Goal: Information Seeking & Learning: Learn about a topic

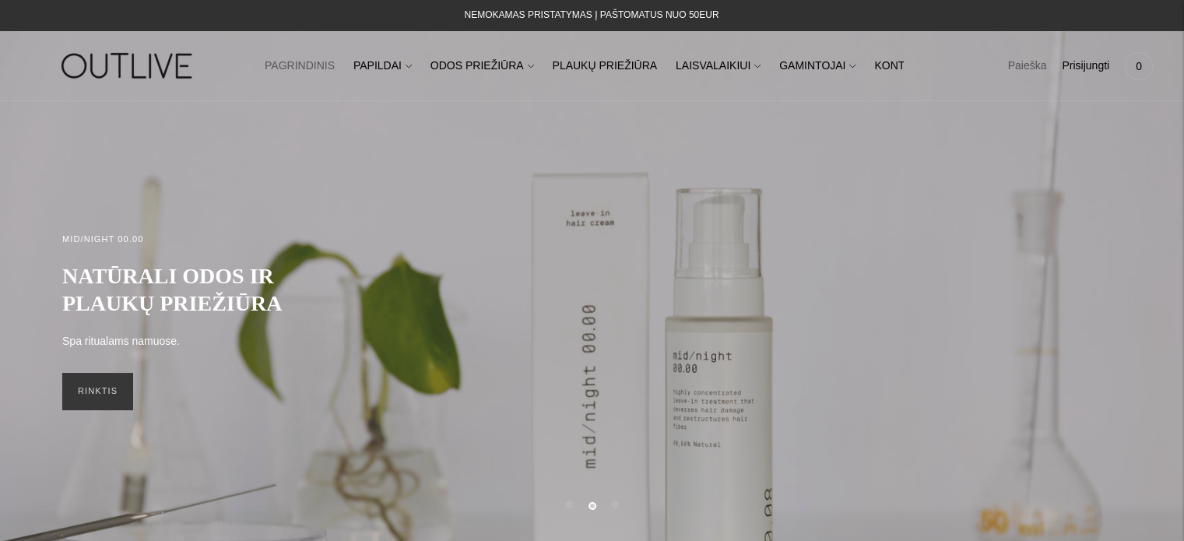
click at [1038, 65] on link "Paieška" at bounding box center [1027, 66] width 39 height 34
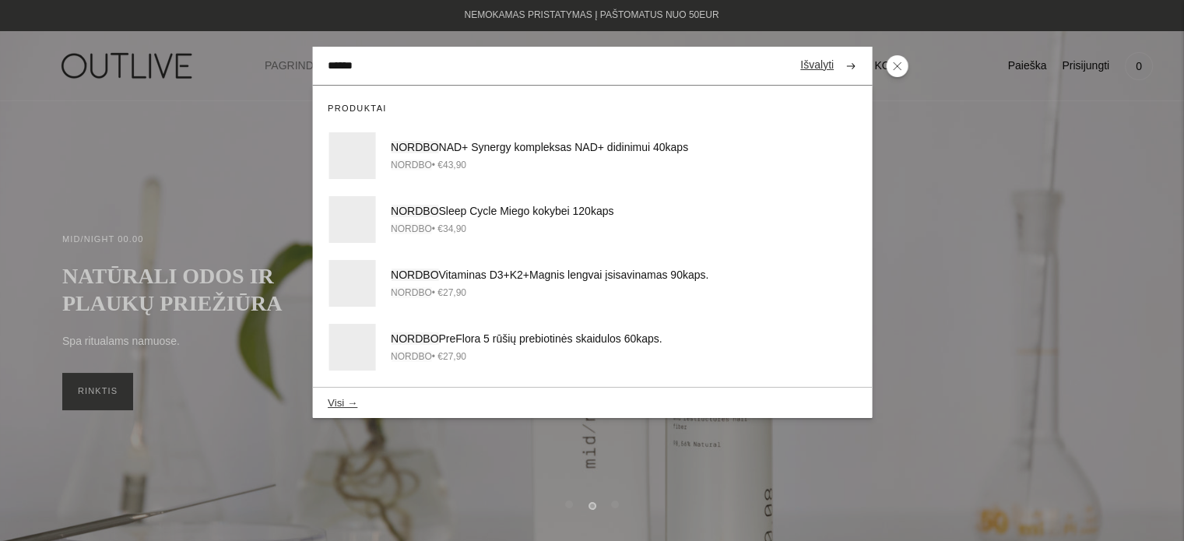
type input "******"
click at [837, 51] on button "submit" at bounding box center [850, 66] width 27 height 30
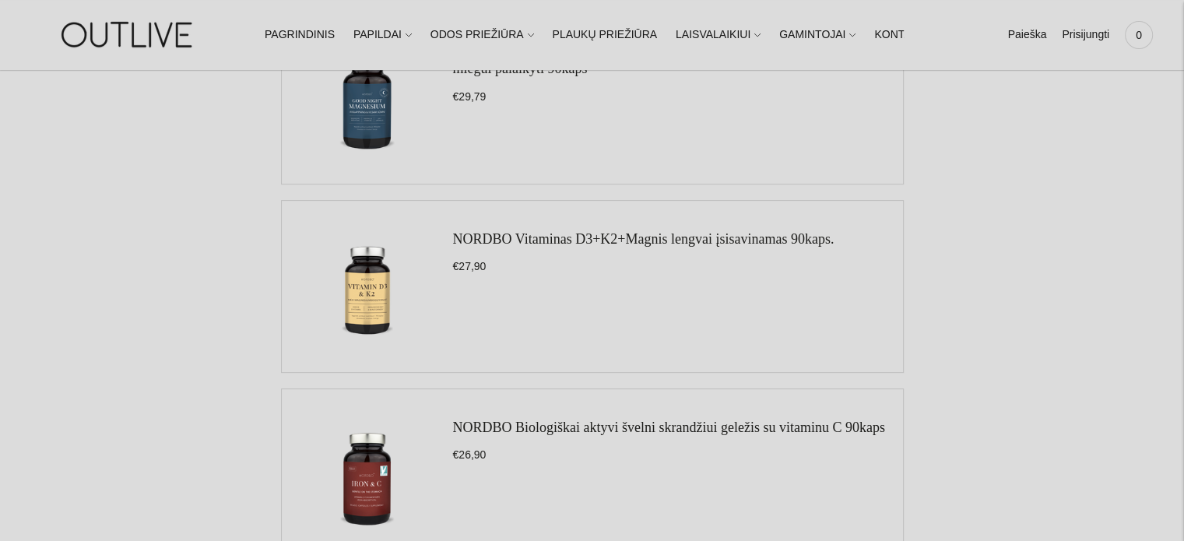
scroll to position [234, 0]
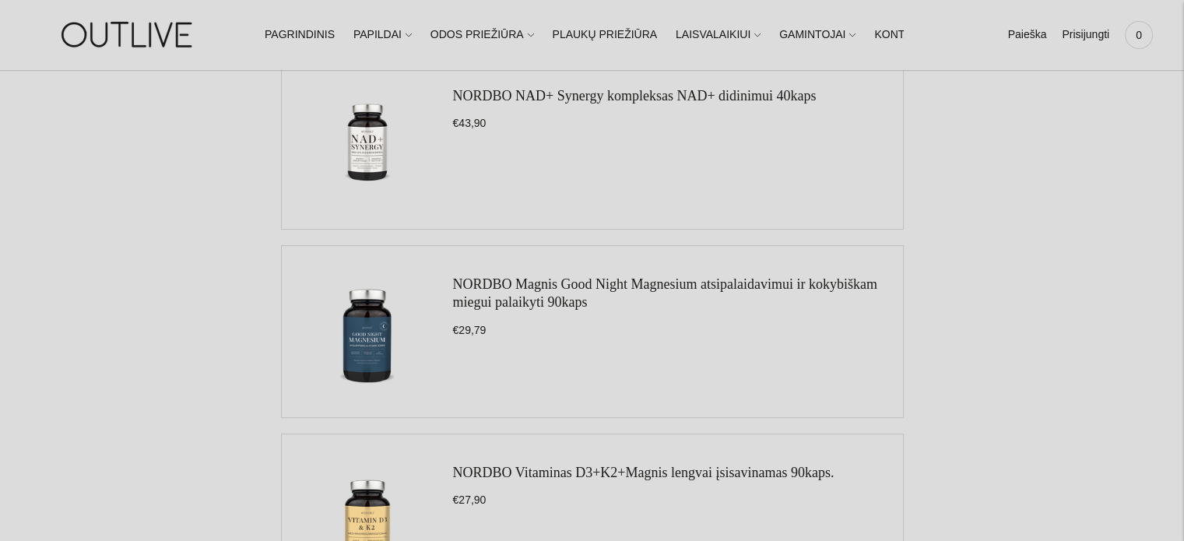
click at [629, 286] on link "NORDBO Magnis Good Night Magnesium atsipalaidavimui ir kokybiškam miegui palaik…" at bounding box center [665, 292] width 424 height 33
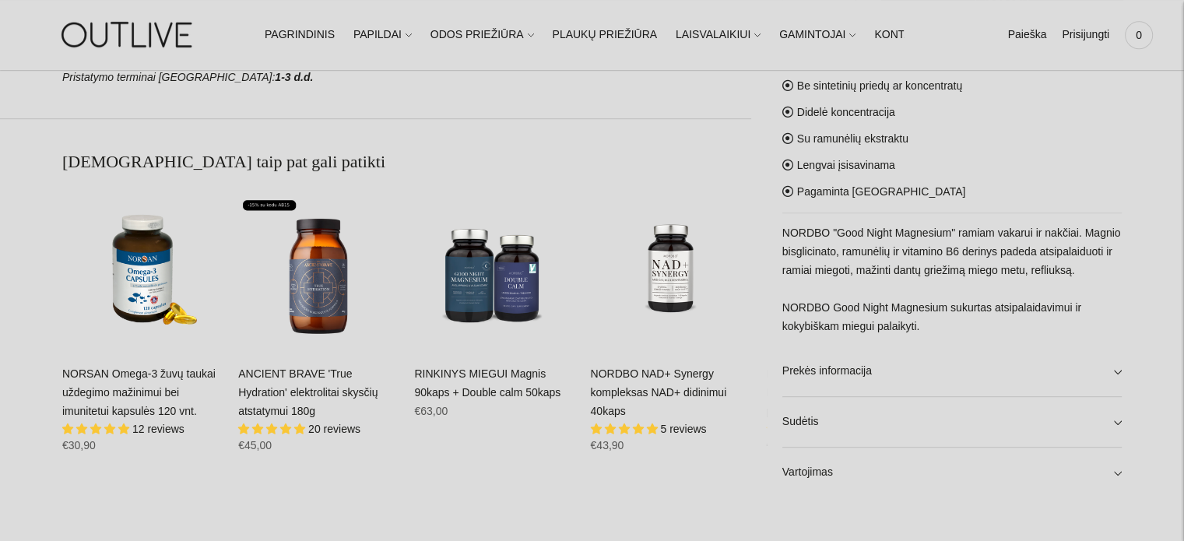
scroll to position [934, 0]
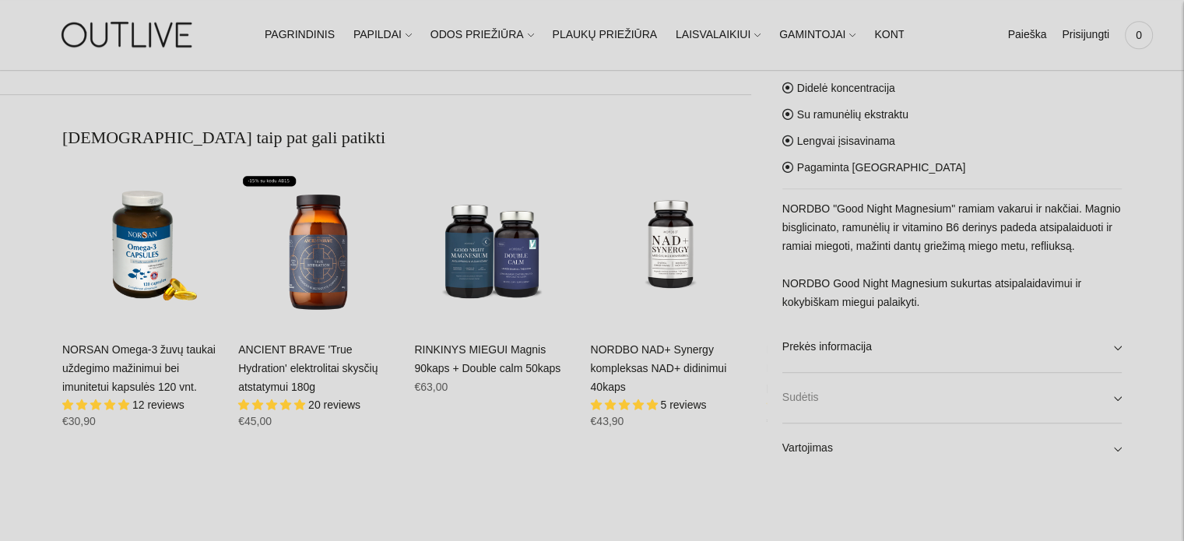
click at [1117, 390] on link "Sudėtis" at bounding box center [952, 398] width 339 height 50
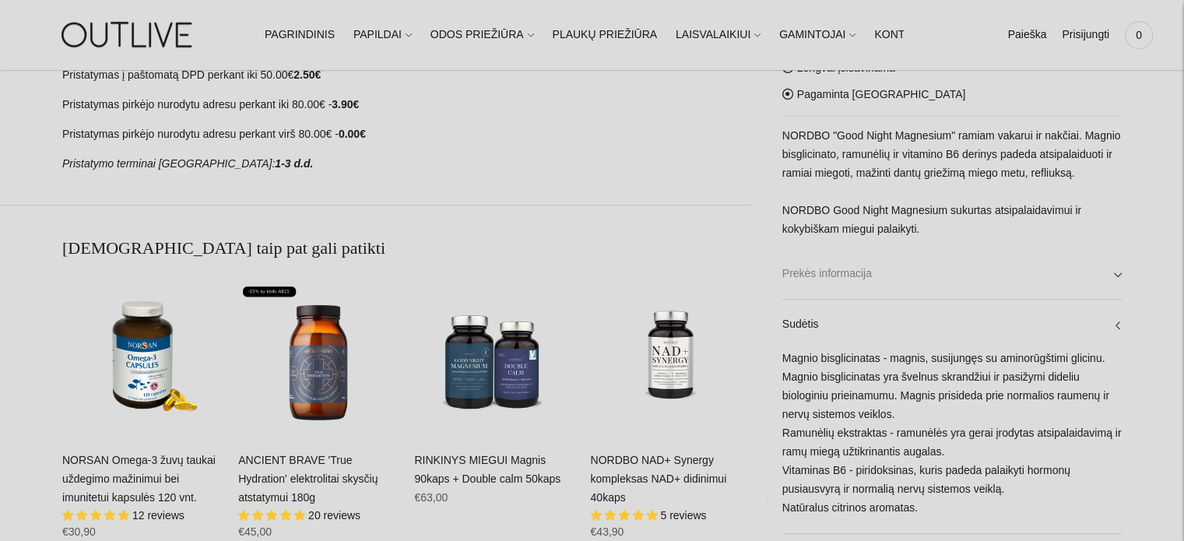
scroll to position [779, 0]
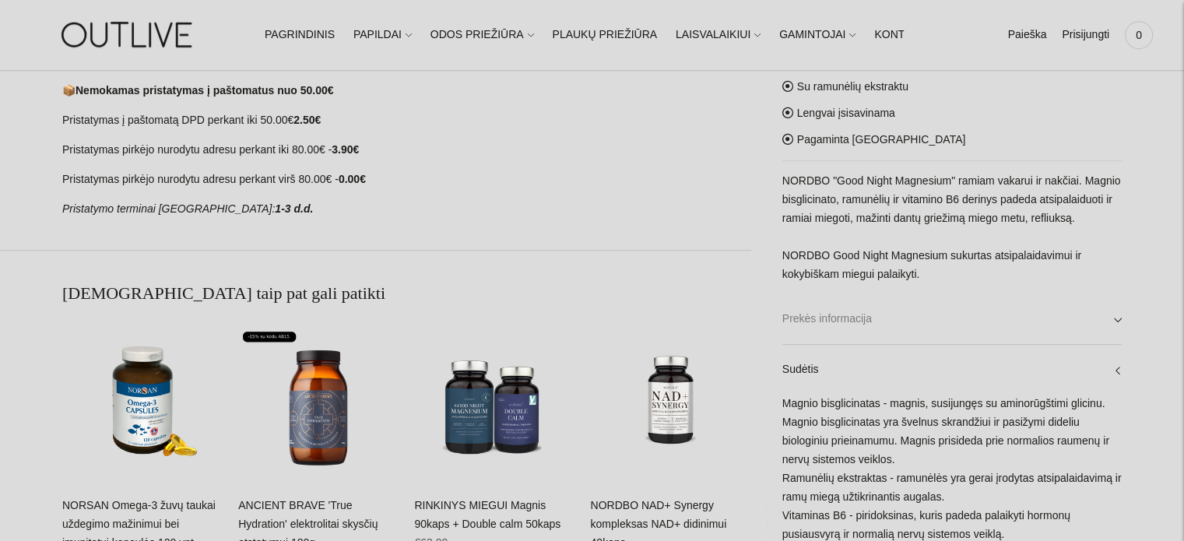
click at [1106, 331] on link "Prekės informacija" at bounding box center [952, 320] width 339 height 50
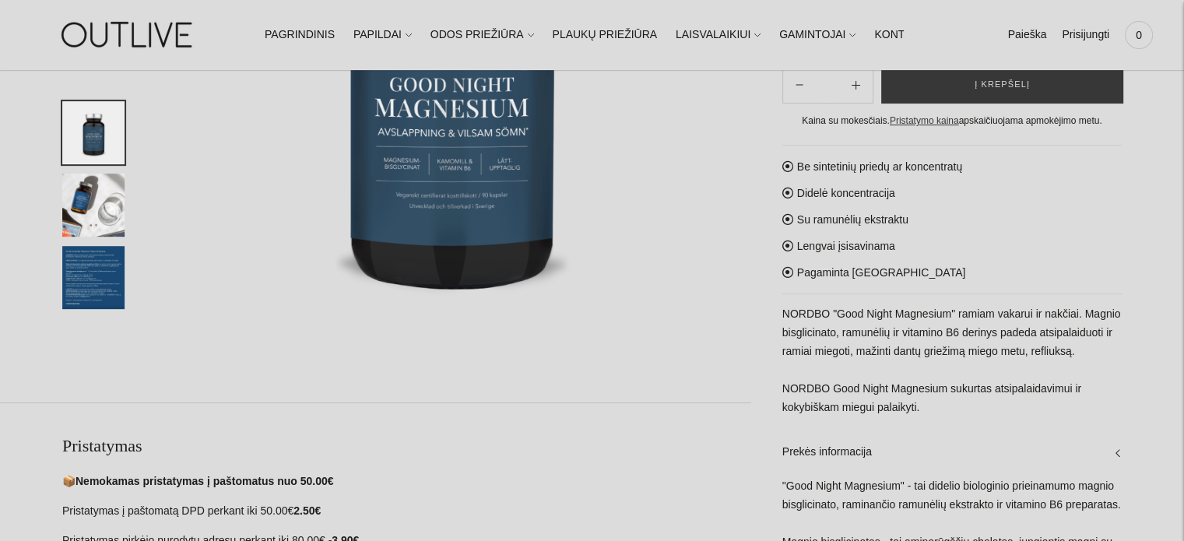
scroll to position [389, 0]
click at [99, 274] on img "Translation missing: en.general.accessibility.image_thumbail" at bounding box center [93, 277] width 62 height 63
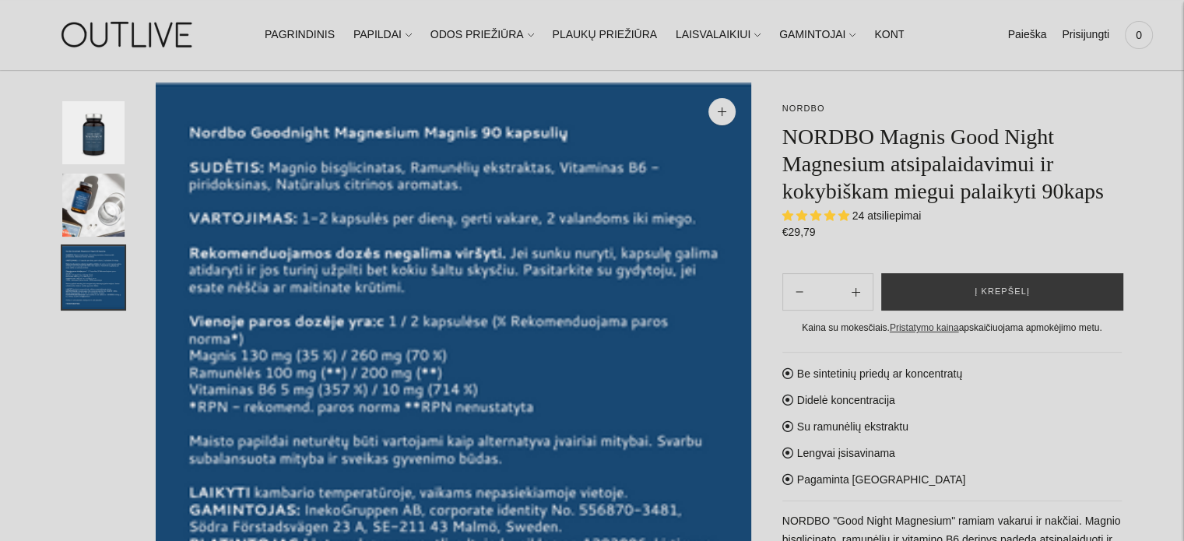
scroll to position [78, 0]
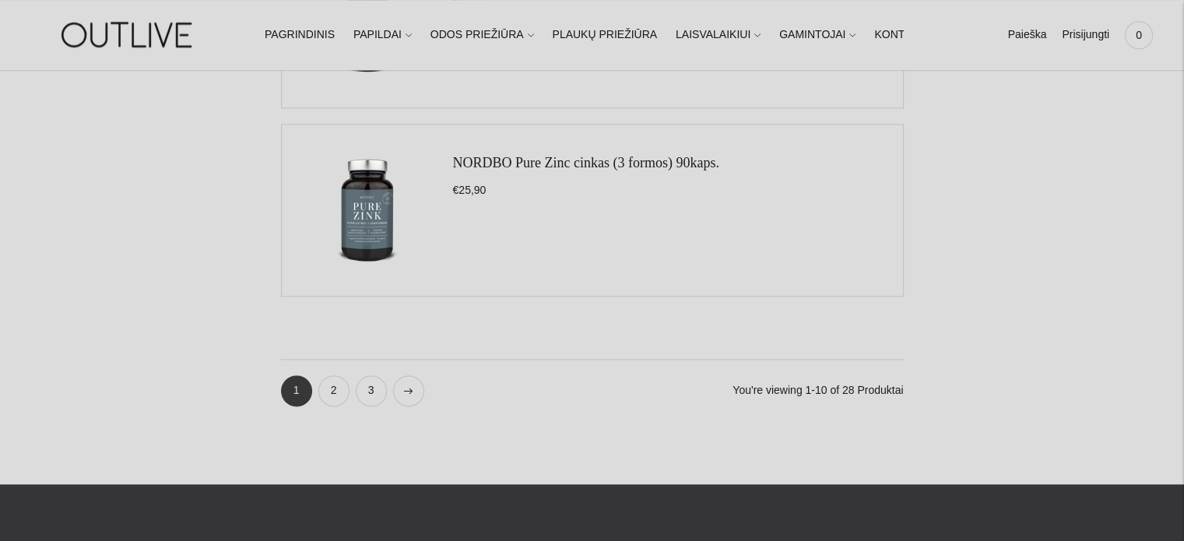
scroll to position [1869, 0]
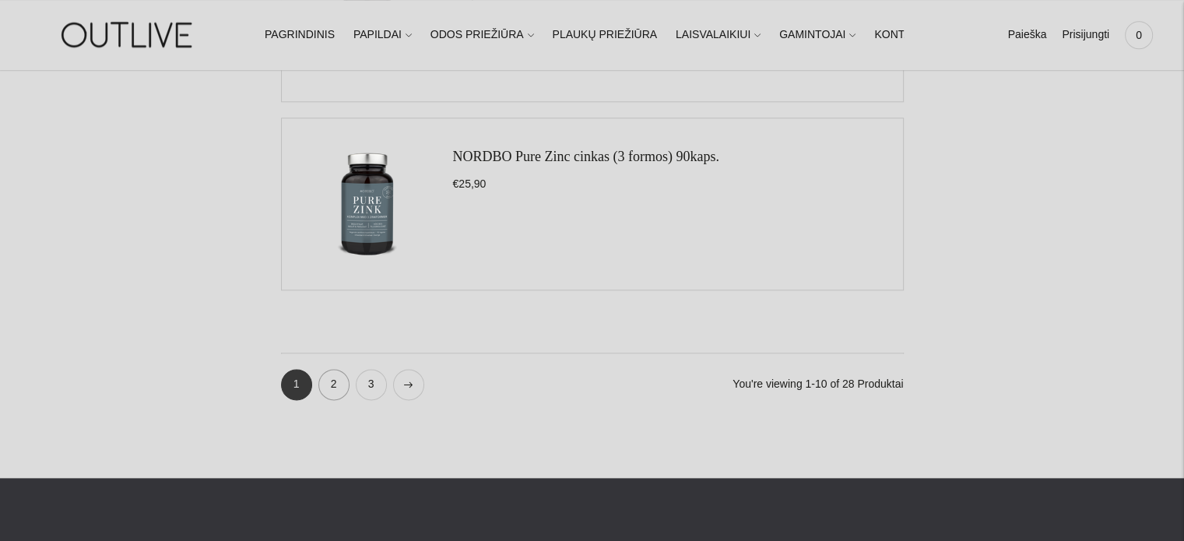
click at [339, 385] on link "2" at bounding box center [333, 384] width 31 height 31
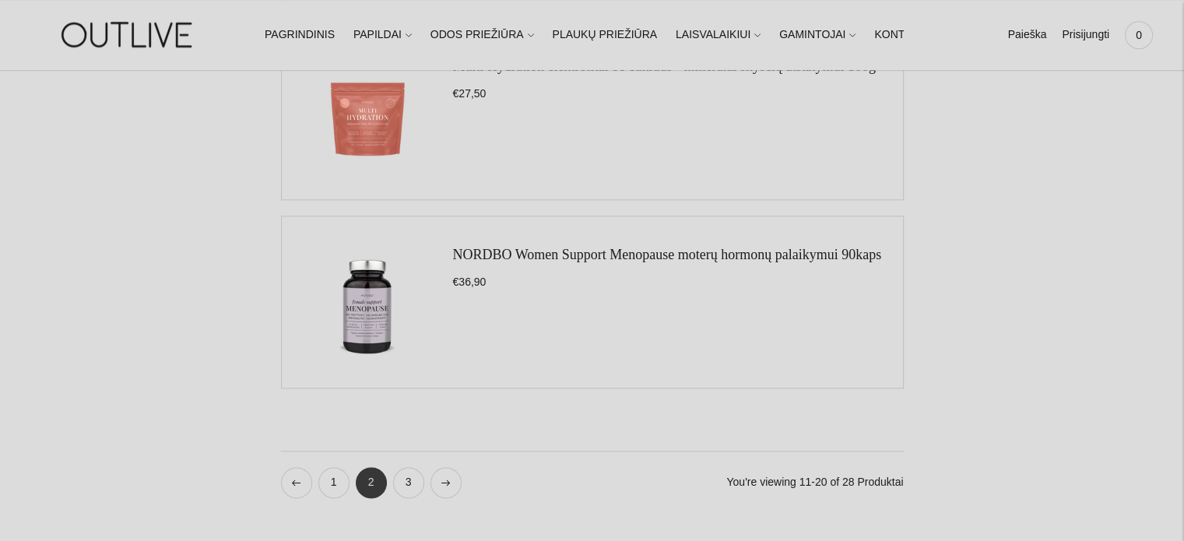
scroll to position [1791, 0]
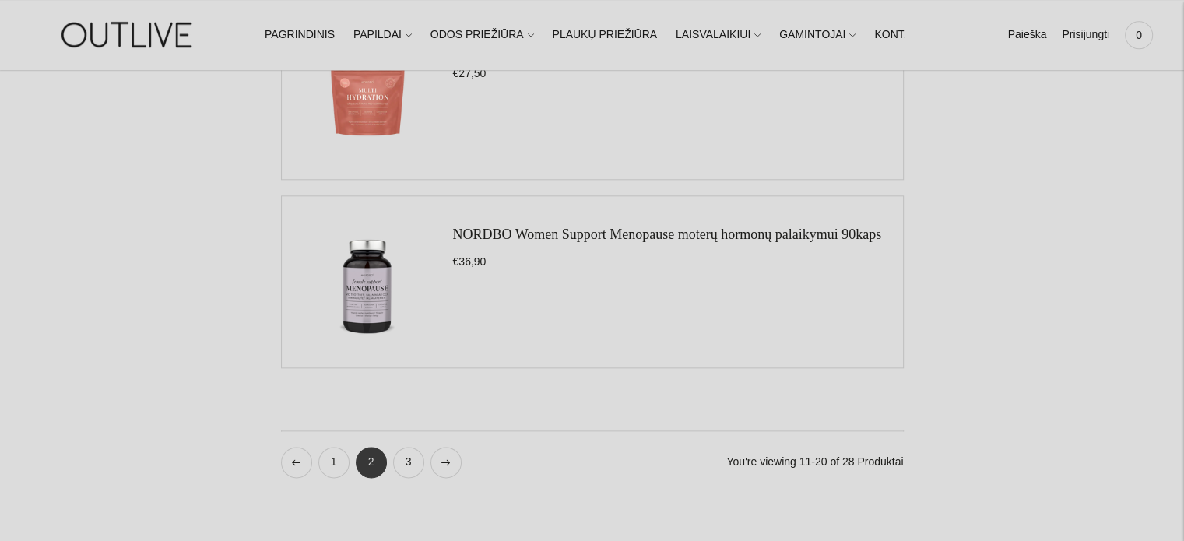
drag, startPoint x: 638, startPoint y: 223, endPoint x: 555, endPoint y: 240, distance: 84.9
drag, startPoint x: 555, startPoint y: 240, endPoint x: 529, endPoint y: 237, distance: 26.6
click at [409, 457] on link "3" at bounding box center [408, 462] width 31 height 31
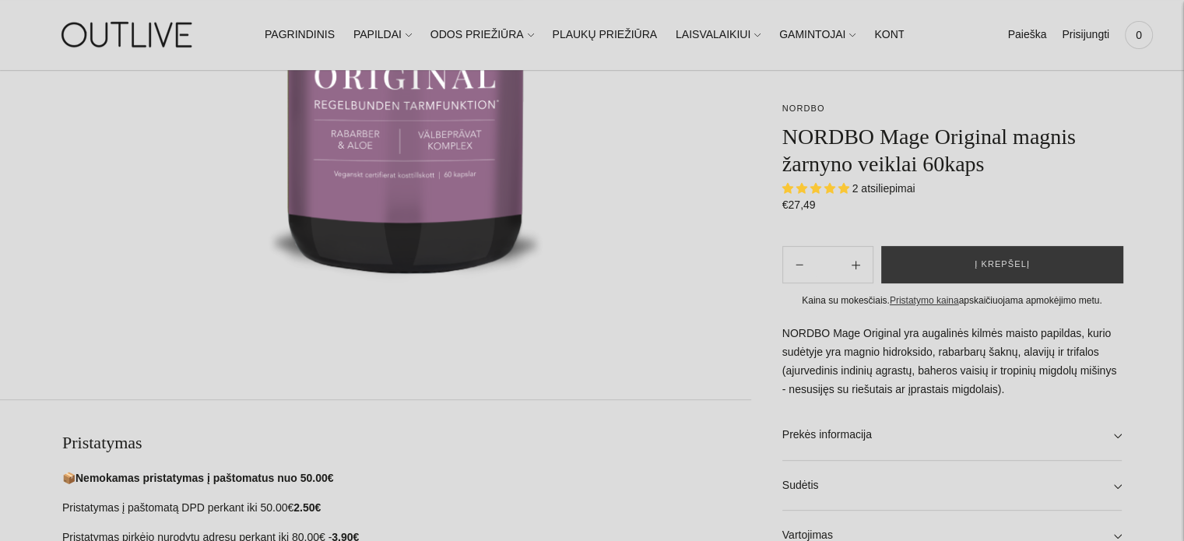
scroll to position [545, 0]
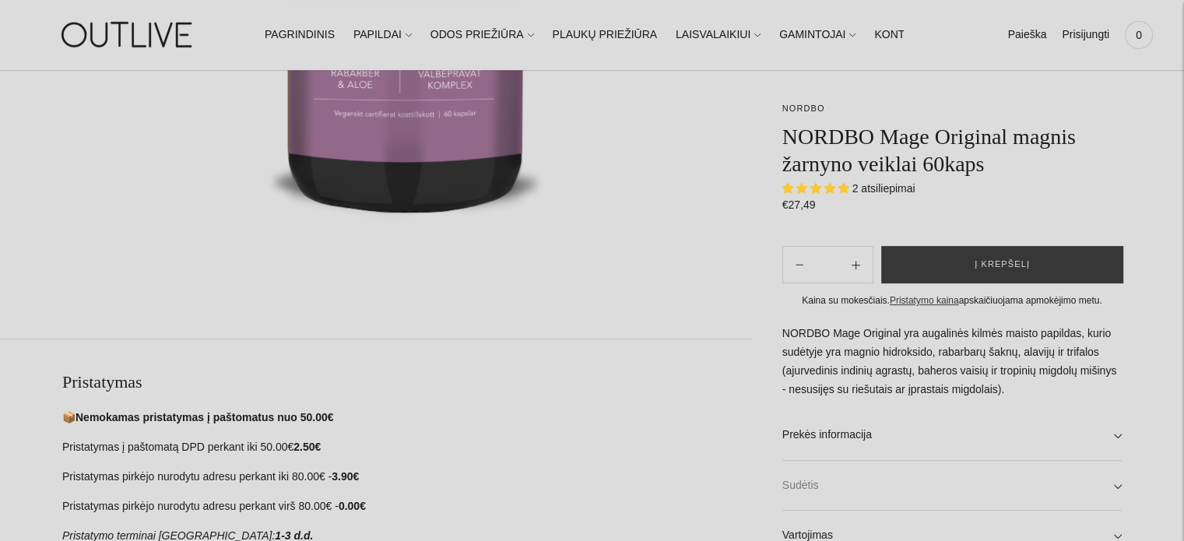
click at [1102, 481] on link "Sudėtis" at bounding box center [952, 486] width 339 height 50
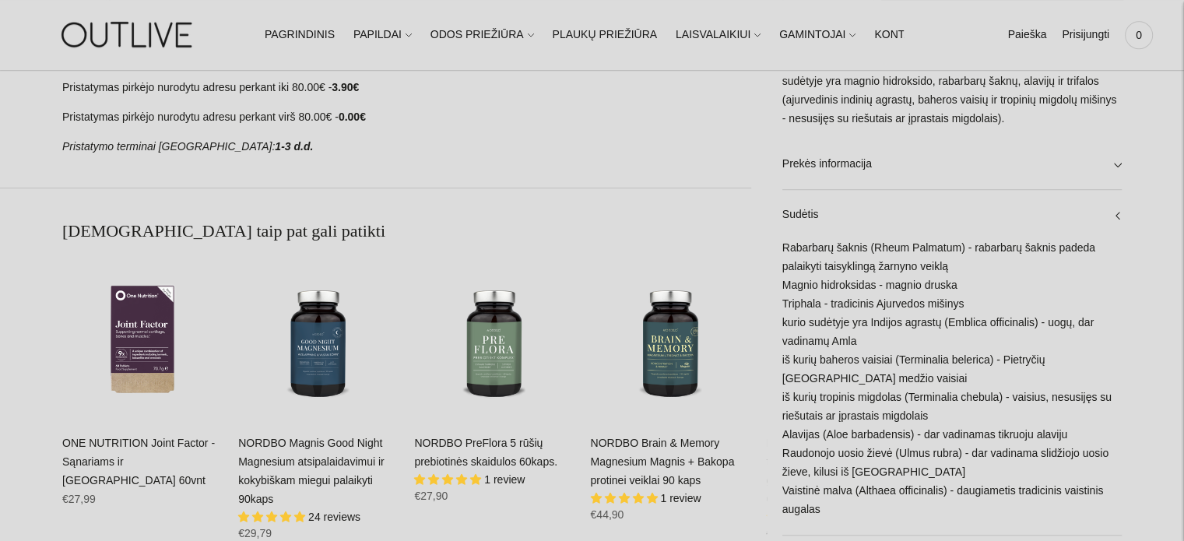
scroll to position [1090, 0]
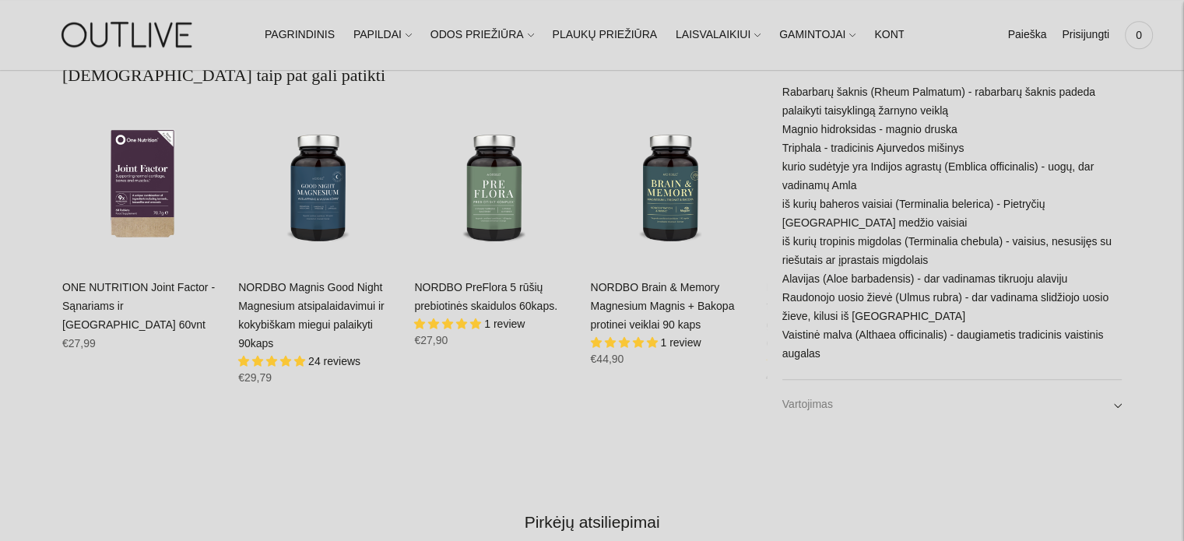
click at [869, 401] on link "Vartojimas" at bounding box center [952, 405] width 339 height 50
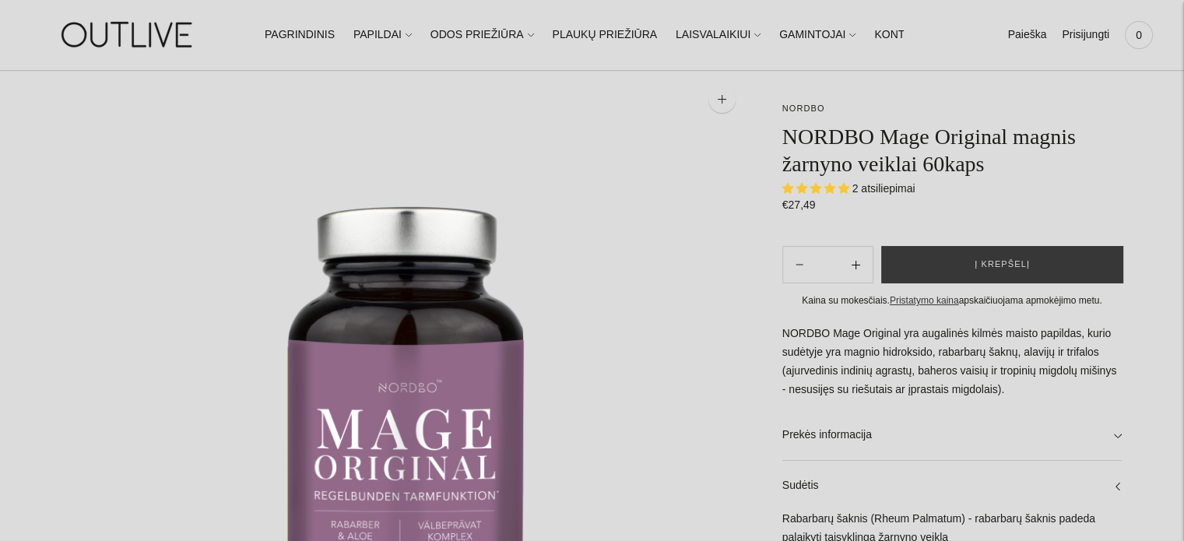
scroll to position [234, 0]
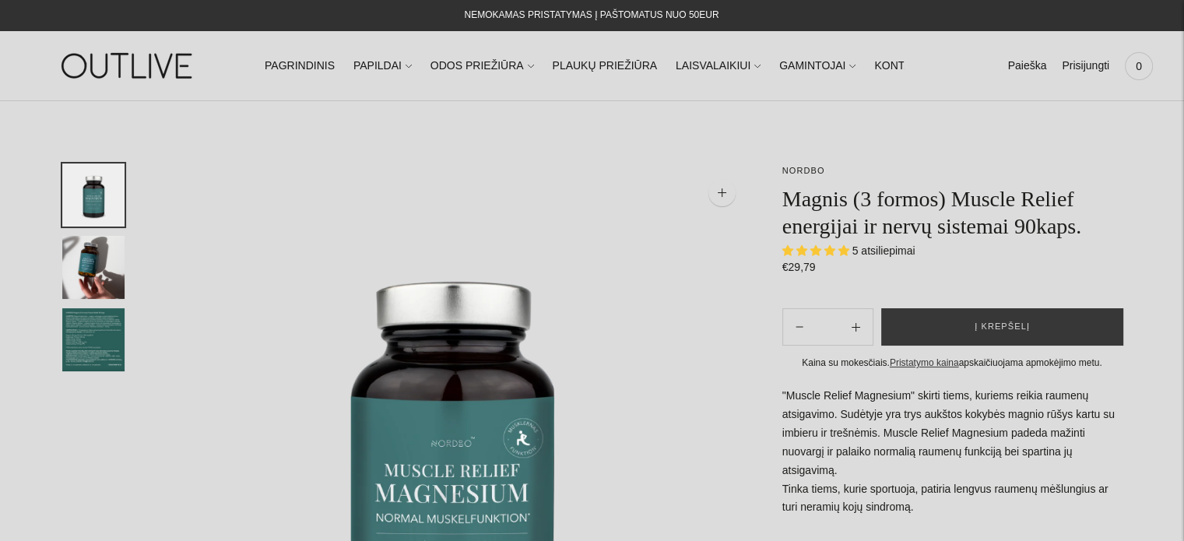
click at [101, 326] on img "Translation missing: en.general.accessibility.image_thumbail" at bounding box center [93, 339] width 62 height 63
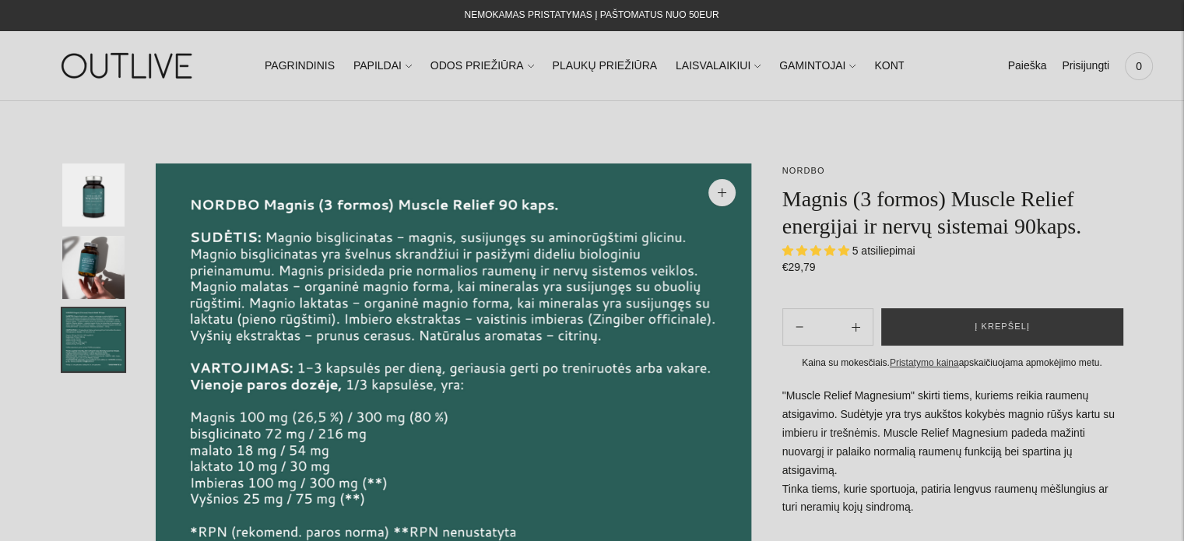
click at [96, 262] on img "Translation missing: en.general.accessibility.image_thumbail" at bounding box center [93, 267] width 62 height 63
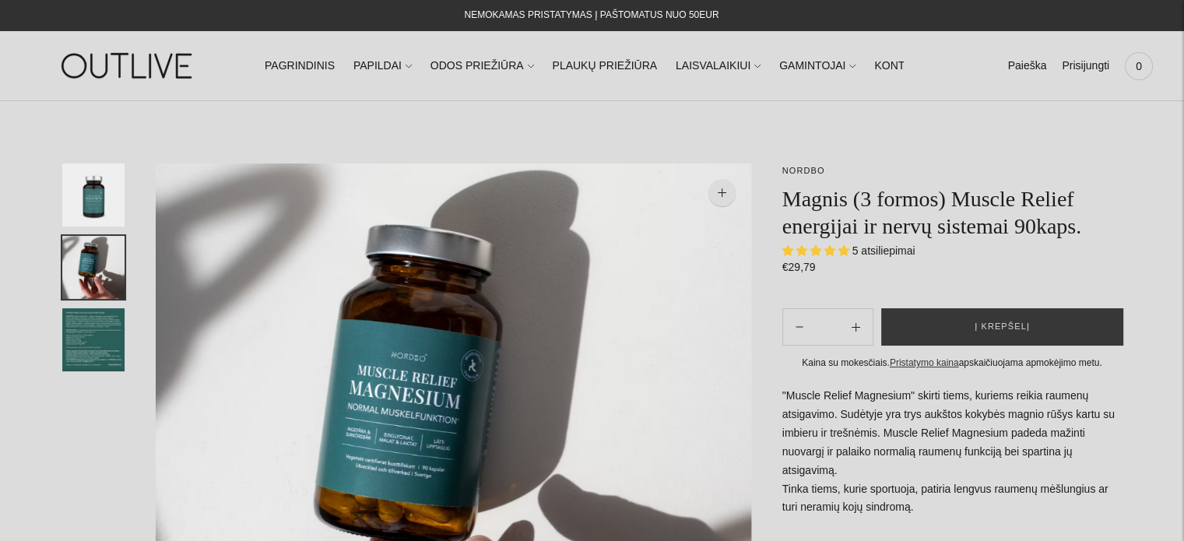
click at [98, 206] on img "Translation missing: en.general.accessibility.image_thumbail" at bounding box center [93, 195] width 62 height 63
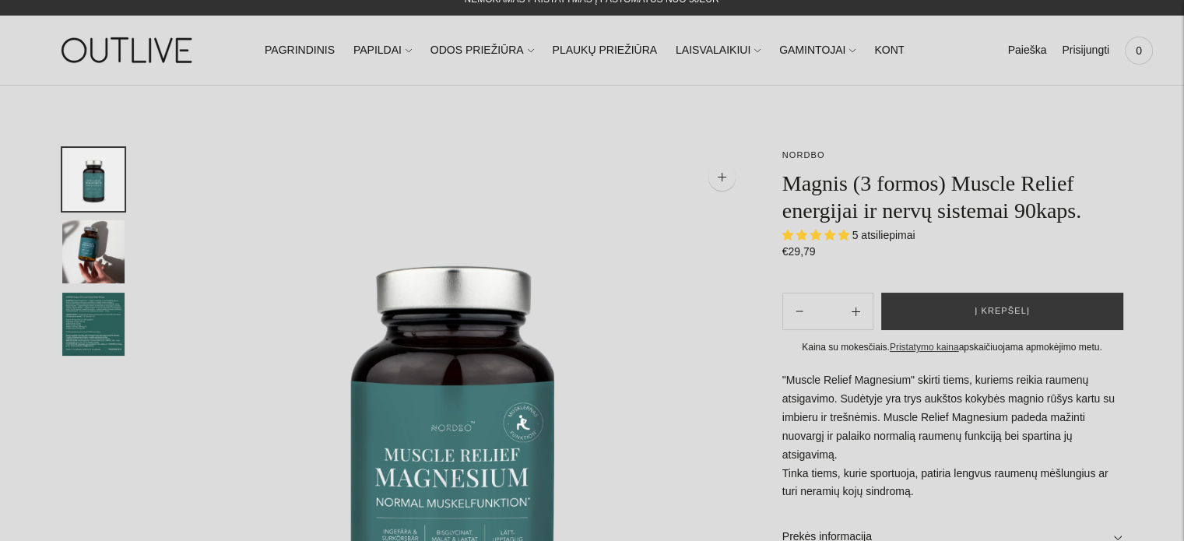
scroll to position [156, 0]
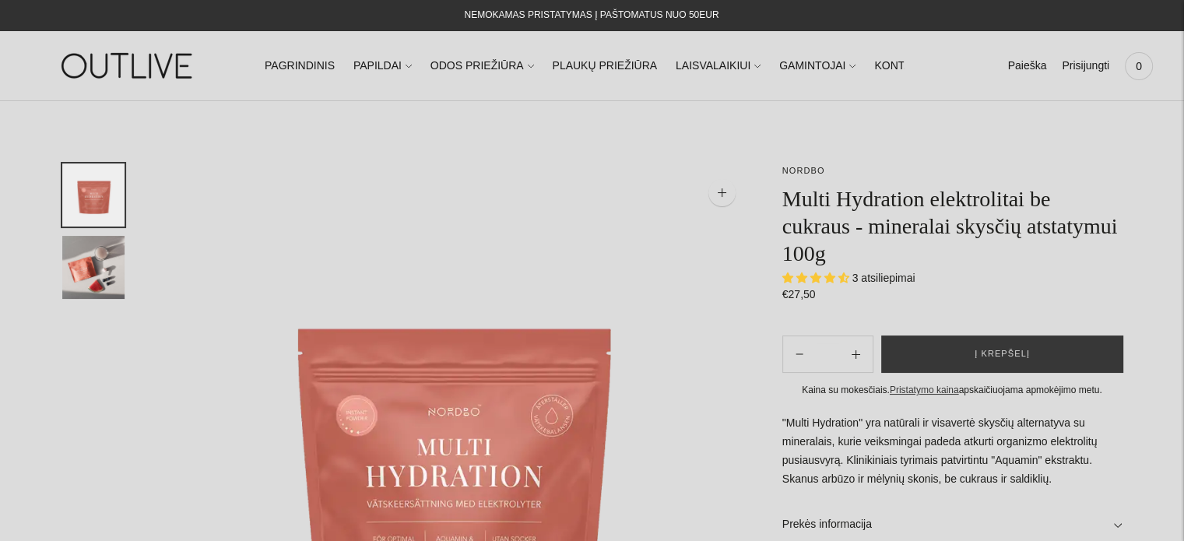
click at [90, 247] on img "Translation missing: en.general.accessibility.image_thumbail" at bounding box center [93, 267] width 62 height 63
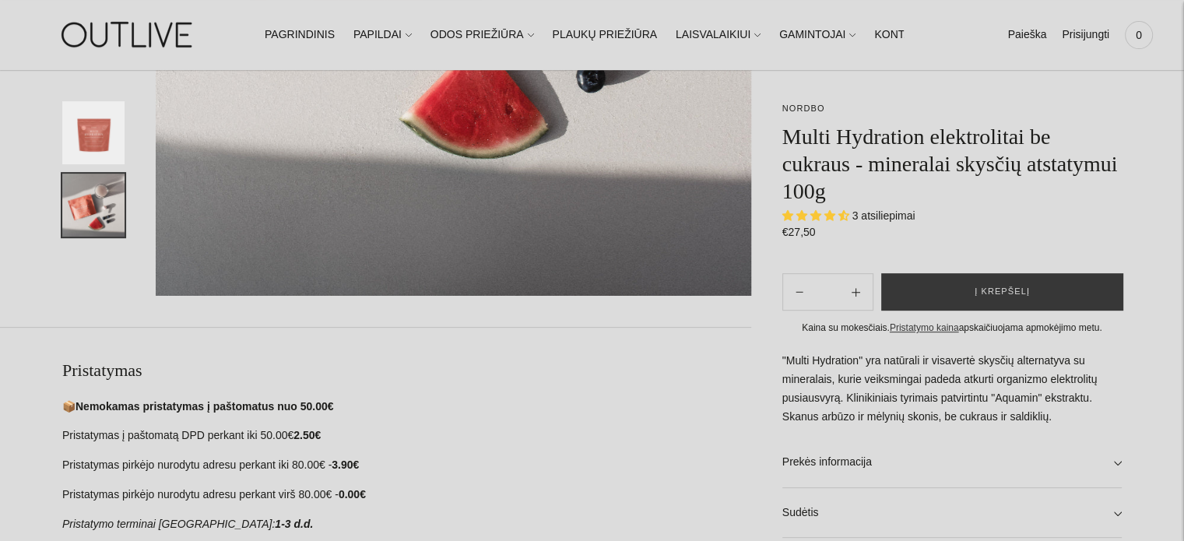
scroll to position [623, 0]
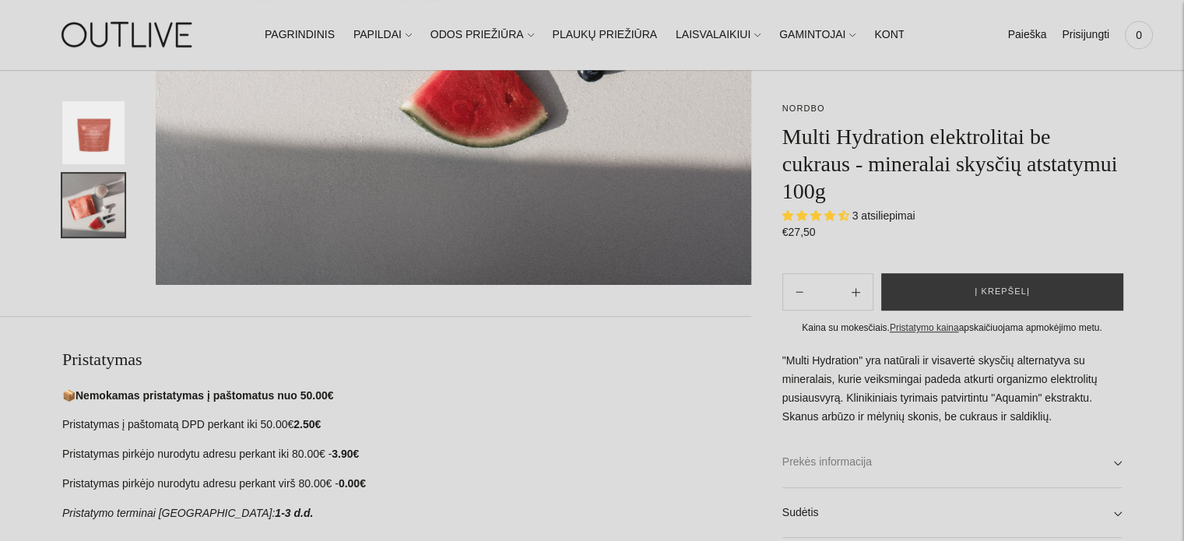
drag, startPoint x: 1122, startPoint y: 449, endPoint x: 1109, endPoint y: 443, distance: 14.6
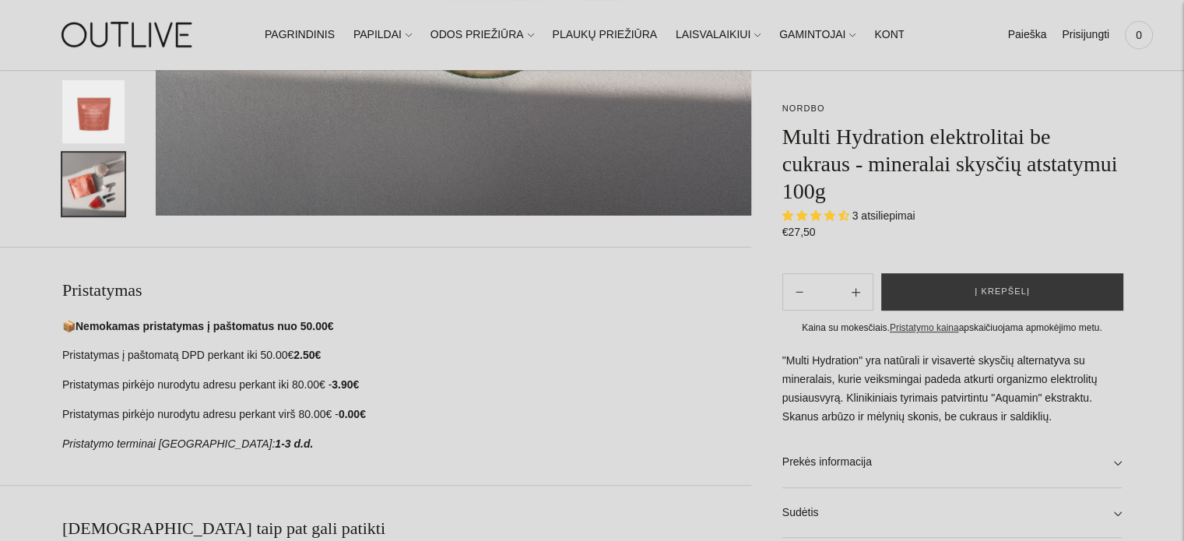
scroll to position [779, 0]
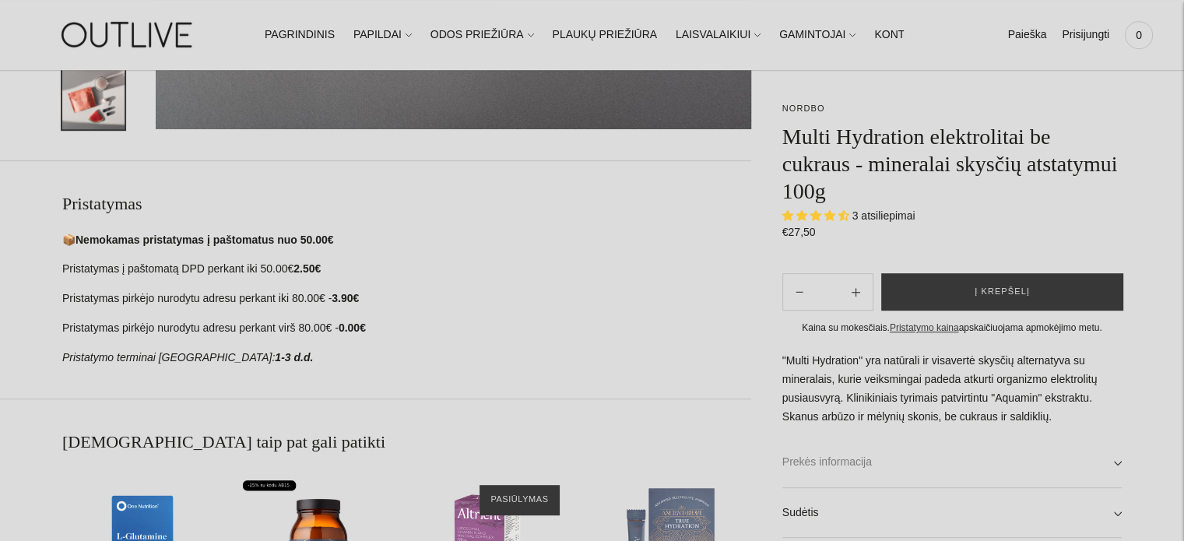
click at [1116, 463] on link "Prekės informacija" at bounding box center [952, 463] width 339 height 50
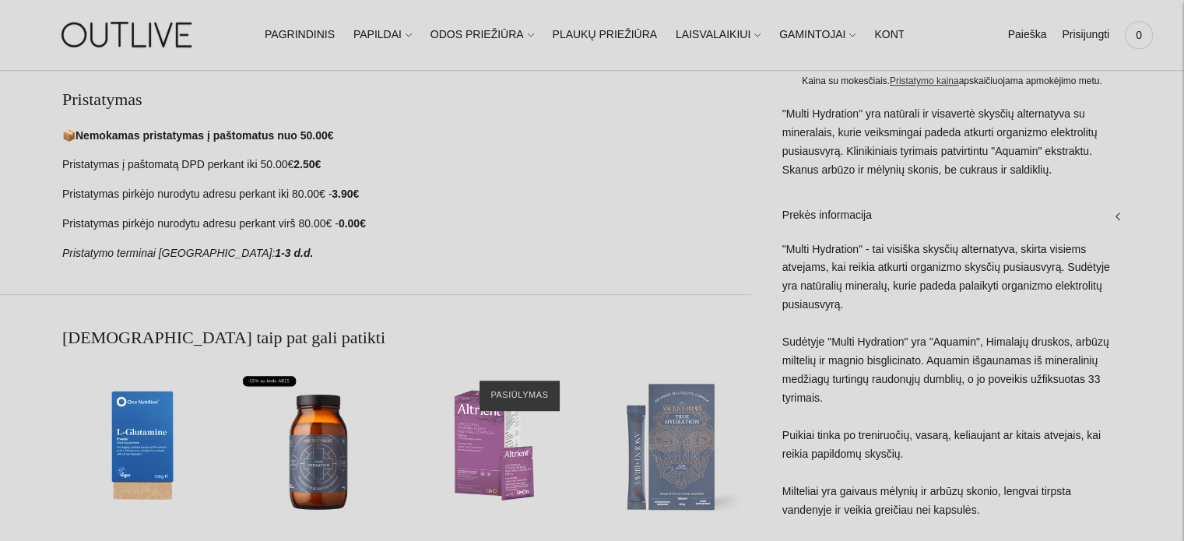
scroll to position [934, 0]
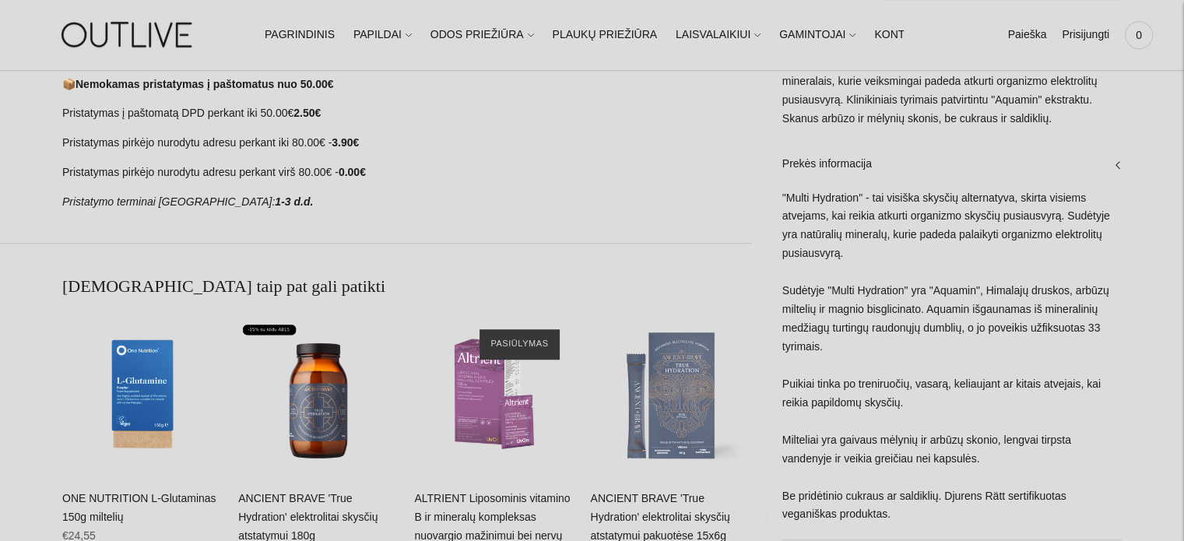
click at [953, 376] on div ""Multi Hydration" - tai visiška skysčių alternatyva, skirta visiems atvejams, k…" at bounding box center [952, 363] width 339 height 351
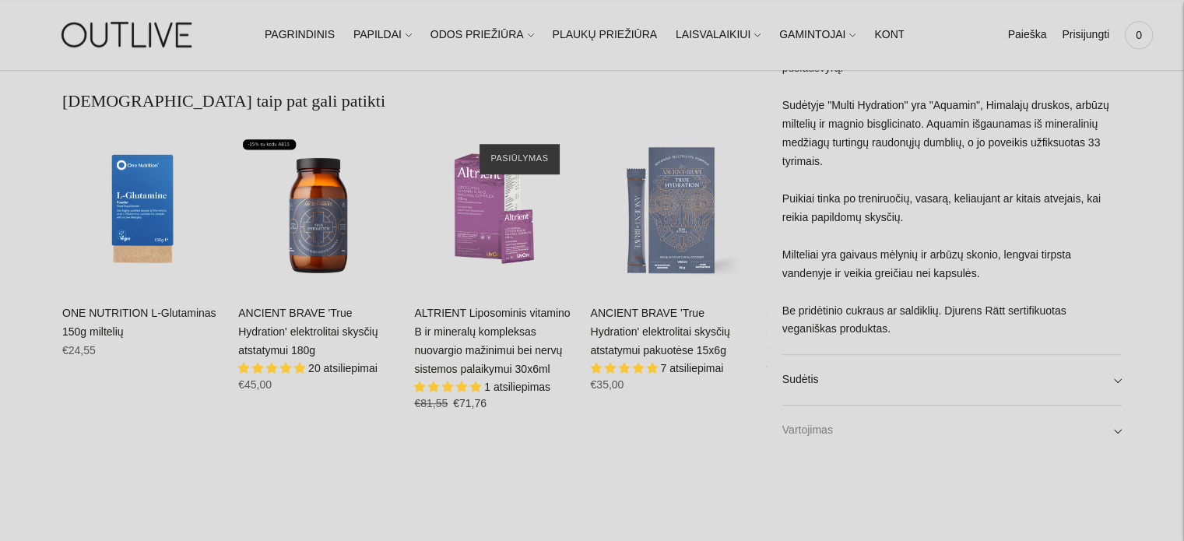
scroll to position [1168, 0]
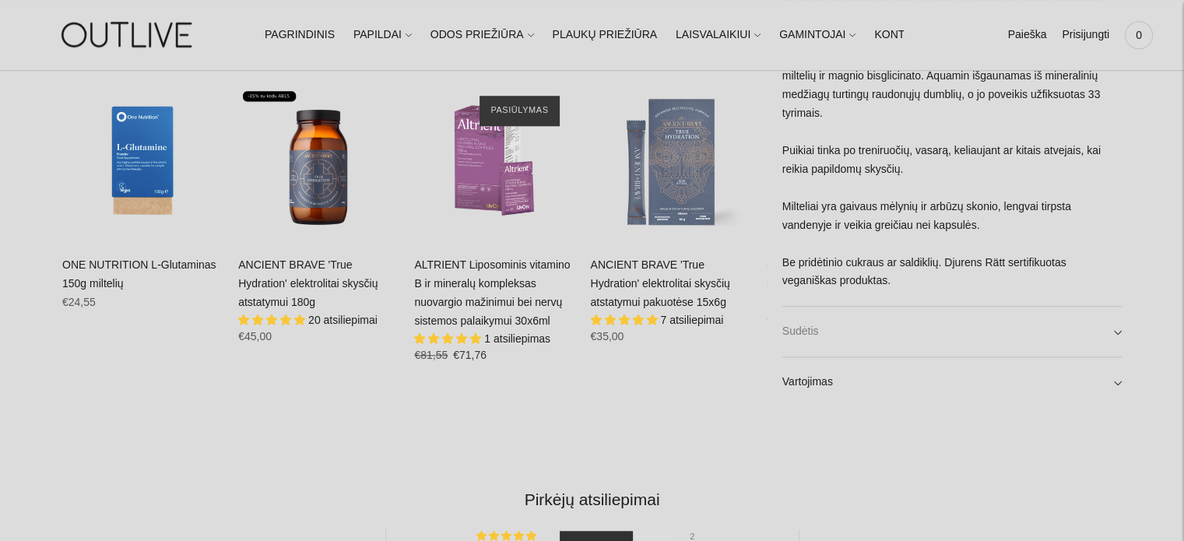
click at [1116, 334] on link "Sudėtis" at bounding box center [952, 332] width 339 height 50
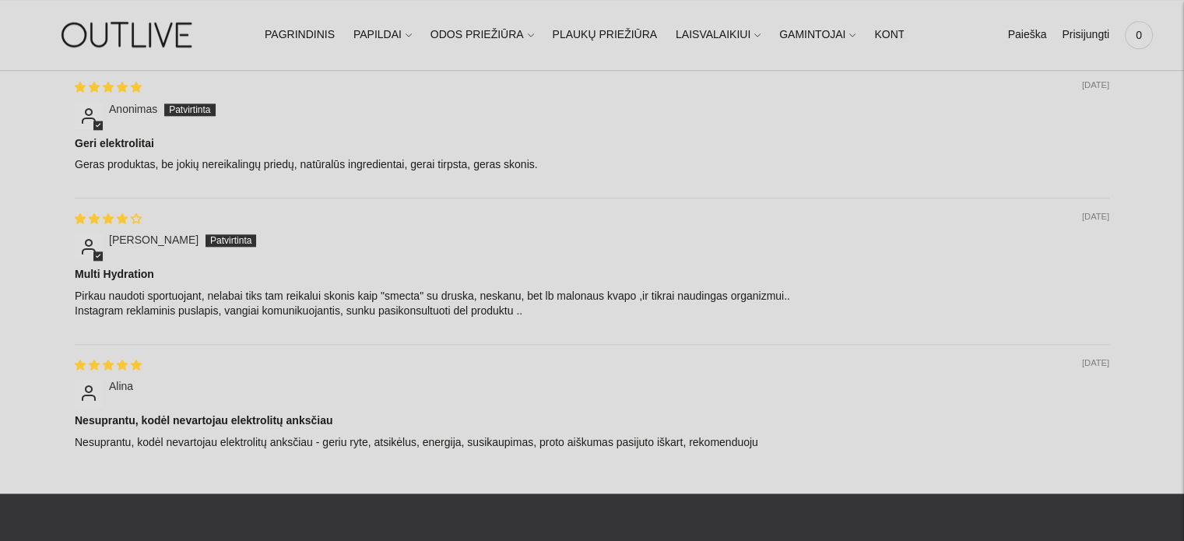
scroll to position [1869, 0]
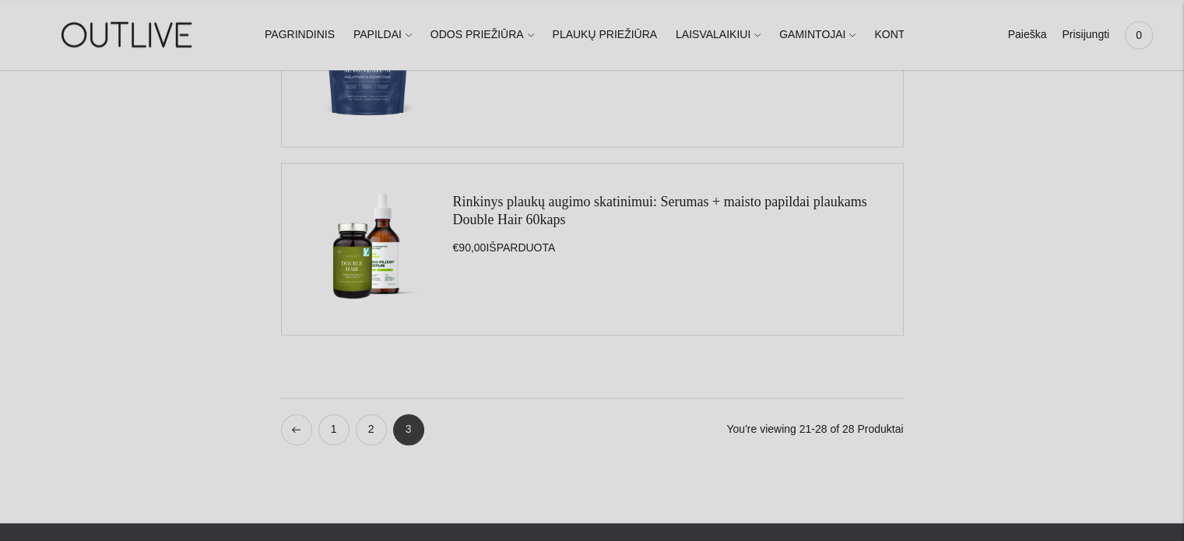
scroll to position [1479, 0]
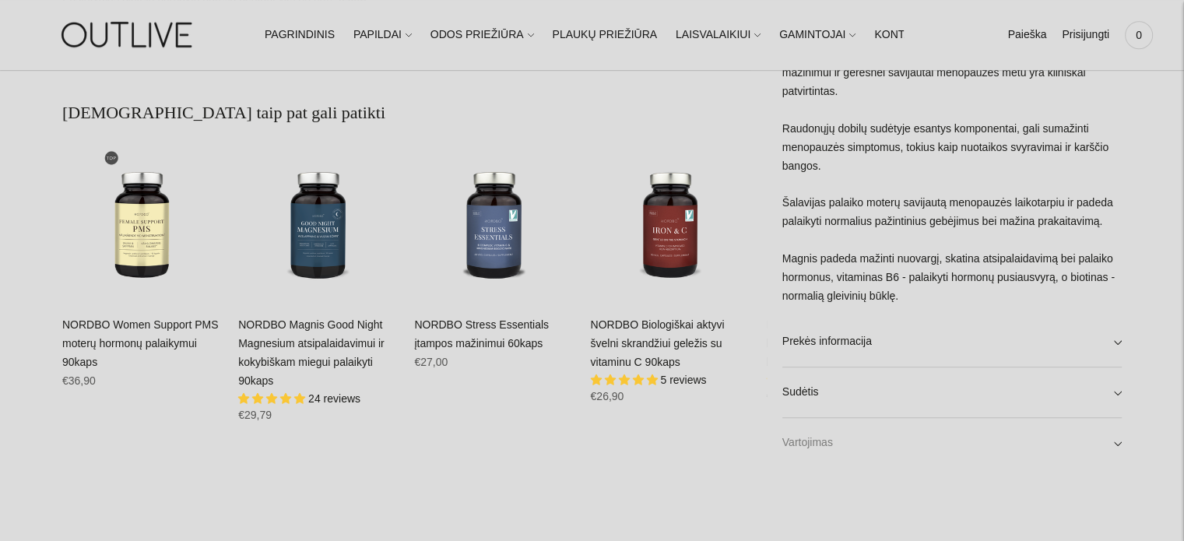
scroll to position [1012, 0]
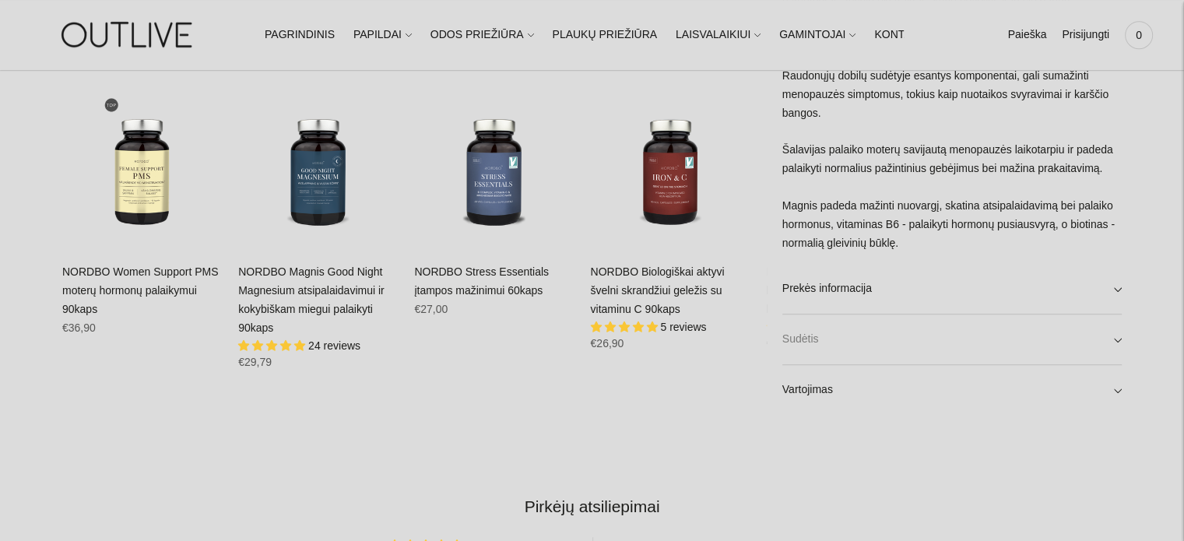
click at [1113, 339] on link "Sudėtis" at bounding box center [952, 339] width 339 height 50
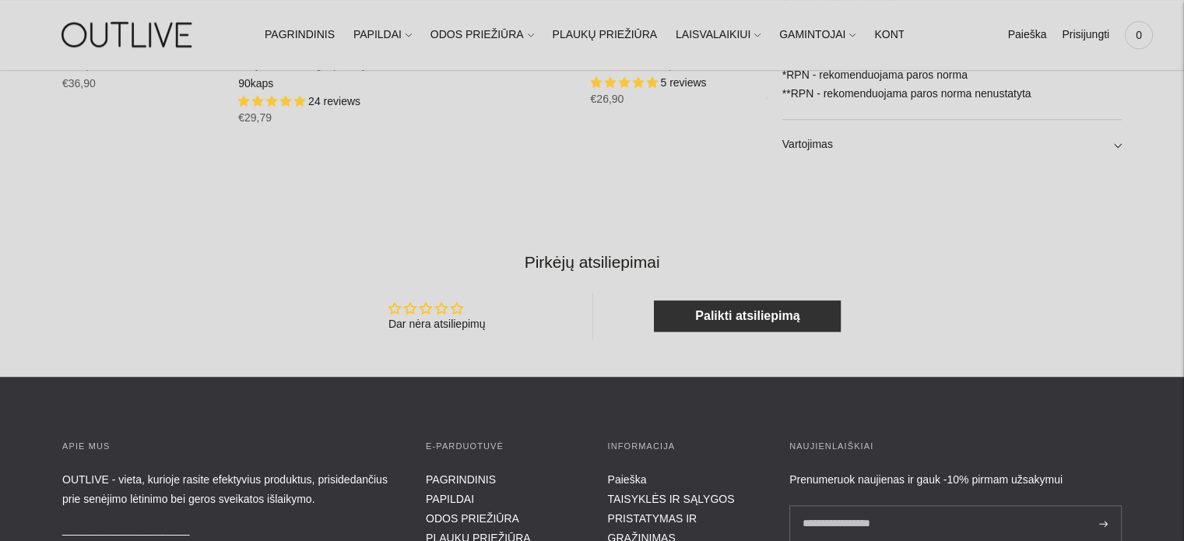
scroll to position [1324, 0]
